Goal: Information Seeking & Learning: Learn about a topic

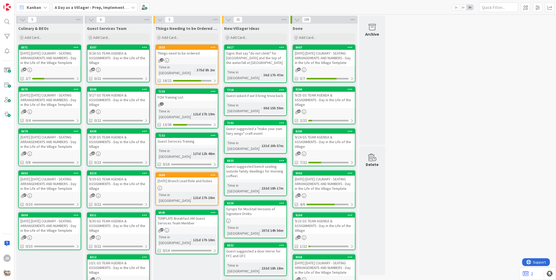
click at [50, 56] on div "[DATE] [DATE] CULINARY - SEATING ARRANGEMENTS AND NUMBERS - Day in the Life of …" at bounding box center [50, 58] width 62 height 16
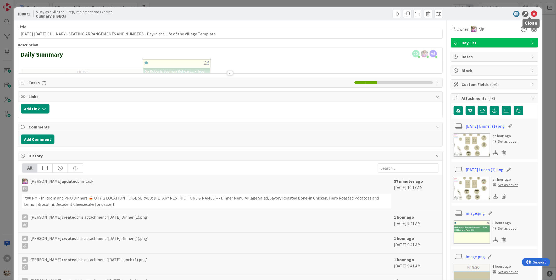
click at [532, 13] on icon at bounding box center [535, 14] width 6 height 6
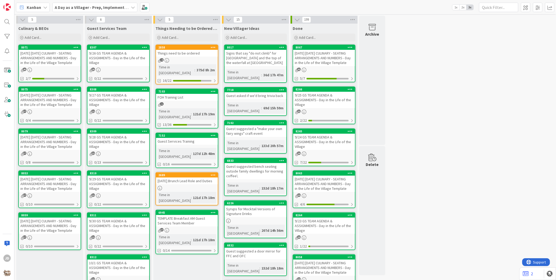
click at [120, 54] on div "9/26 GS TEAM AGENDA & ASSIGNMENTS - Day in the Life of the Village" at bounding box center [119, 58] width 62 height 16
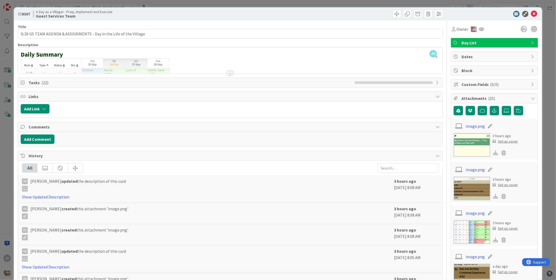
click at [229, 73] on div at bounding box center [230, 73] width 6 height 4
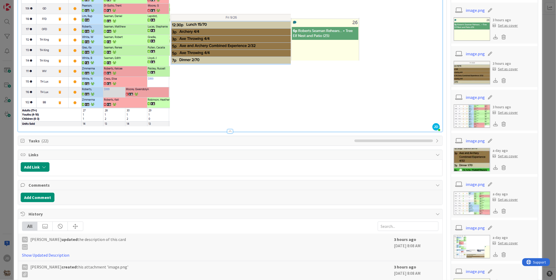
scroll to position [116, 0]
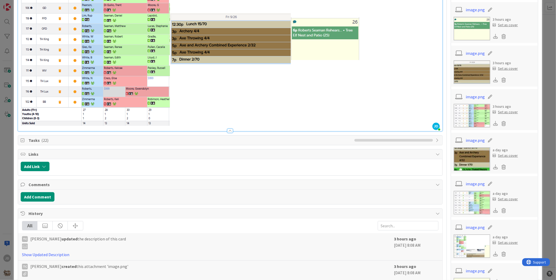
click at [226, 141] on span "Tasks ( 22 )" at bounding box center [191, 140] width 324 height 6
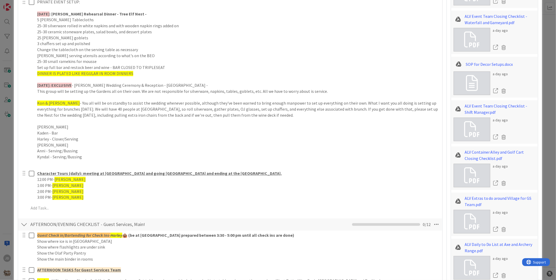
scroll to position [582, 0]
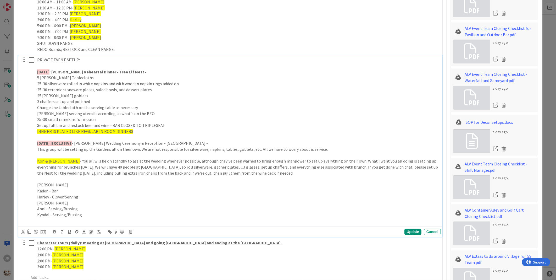
click at [168, 160] on p "[PERSON_NAME] & [PERSON_NAME] - You all will be on standby to assist the weddin…" at bounding box center [238, 167] width 402 height 18
click at [441, 135] on div "Title 66 / 128 9/26 GS TEAM AGENDA & ASSIGNMENTS - Day in the Life of the Villa…" at bounding box center [278, 163] width 521 height 1451
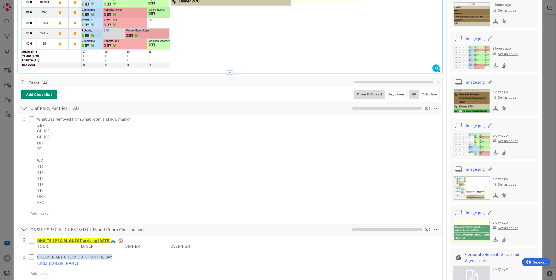
scroll to position [0, 0]
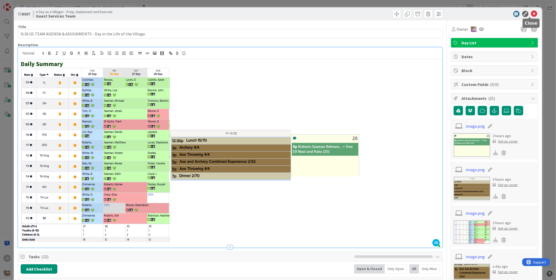
click at [532, 13] on icon at bounding box center [535, 14] width 6 height 6
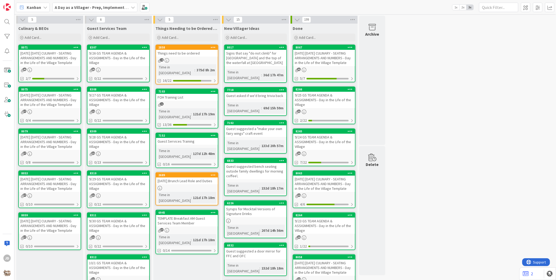
click at [45, 54] on div "[DATE] [DATE] CULINARY - SEATING ARRANGEMENTS AND NUMBERS - Day in the Life of …" at bounding box center [50, 58] width 62 height 16
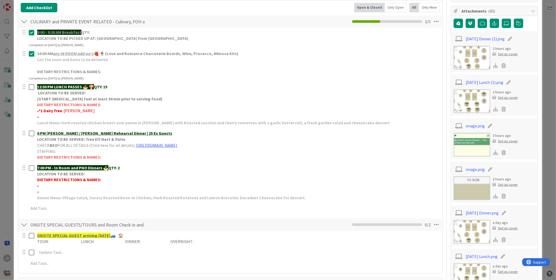
scroll to position [58, 0]
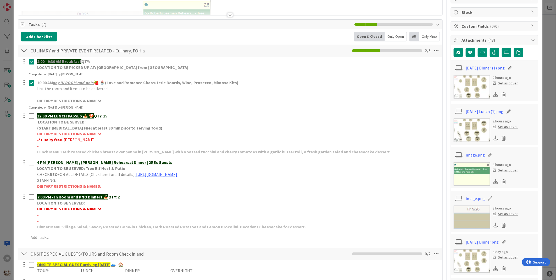
click at [473, 138] on img at bounding box center [472, 130] width 37 height 24
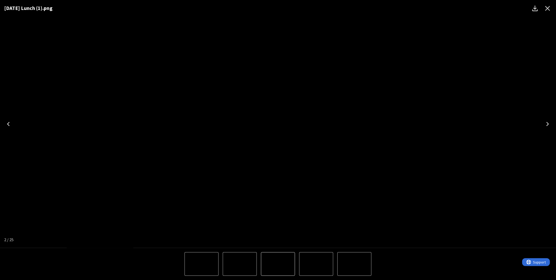
click at [548, 7] on icon "Close" at bounding box center [548, 8] width 8 height 8
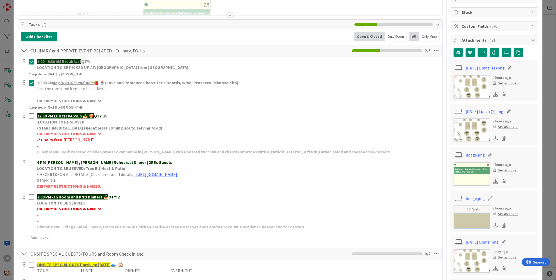
scroll to position [0, 0]
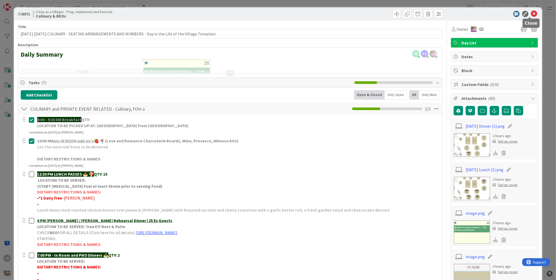
click at [532, 12] on icon at bounding box center [535, 14] width 6 height 6
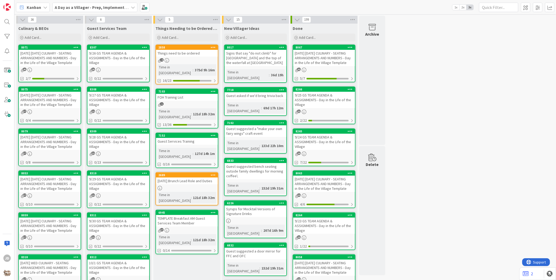
click at [119, 61] on div "9/26 GS TEAM AGENDA & ASSIGNMENTS - Day in the Life of the Village" at bounding box center [119, 58] width 62 height 16
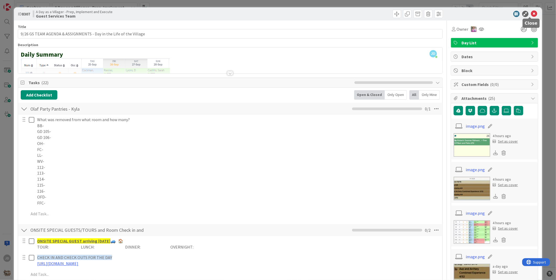
click at [532, 14] on icon at bounding box center [535, 14] width 6 height 6
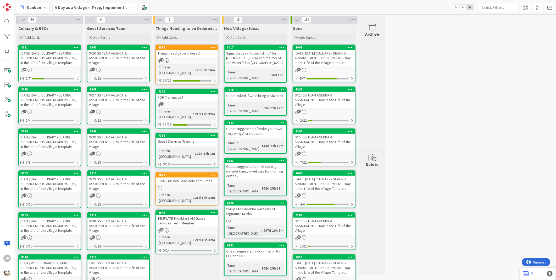
click at [121, 97] on div "9/27 GS TEAM AGENDA & ASSIGNMENTS - Day in the Life of the Village" at bounding box center [119, 100] width 62 height 16
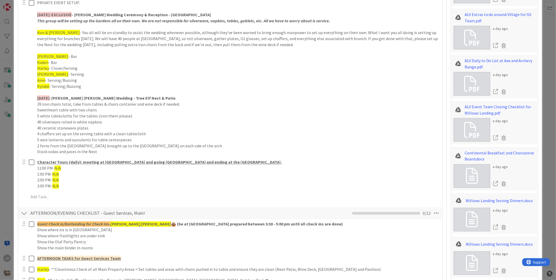
scroll to position [436, 0]
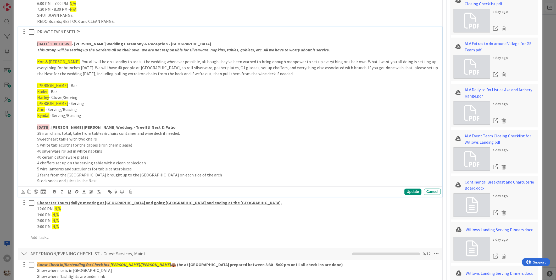
click at [59, 90] on p "Kaden - Bar" at bounding box center [238, 92] width 402 height 6
click at [61, 86] on p "[PERSON_NAME]" at bounding box center [238, 86] width 402 height 6
click at [85, 114] on p "Kyndal - Serving/Bussing" at bounding box center [238, 115] width 402 height 6
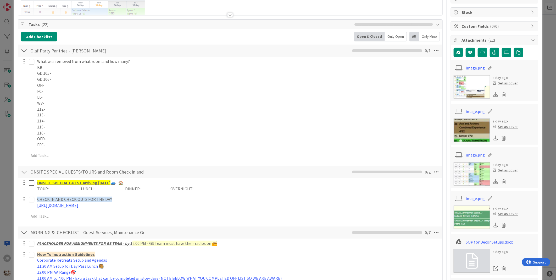
scroll to position [0, 0]
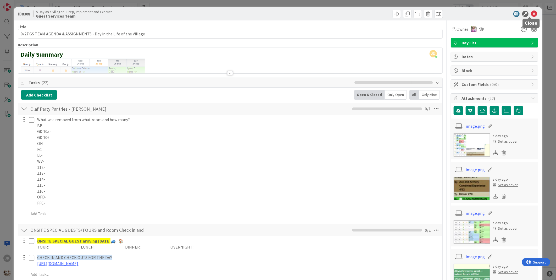
click at [532, 15] on icon at bounding box center [535, 14] width 6 height 6
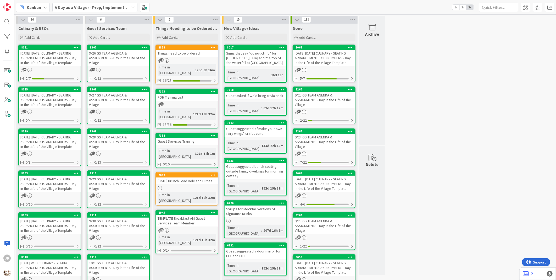
click at [141, 59] on div "9/26 GS TEAM AGENDA & ASSIGNMENTS - Day in the Life of the Village" at bounding box center [119, 58] width 62 height 16
